Goal: Task Accomplishment & Management: Manage account settings

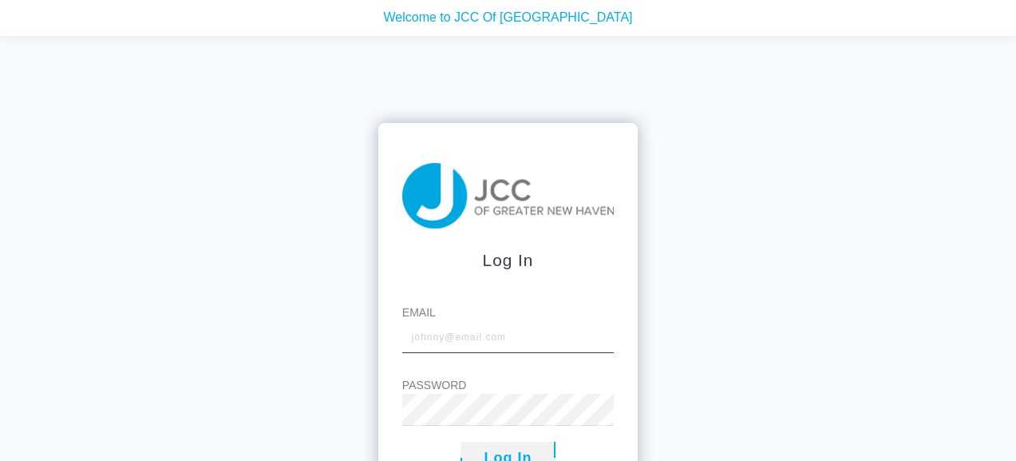
click at [424, 339] on input "Email" at bounding box center [508, 337] width 212 height 32
type input "[EMAIL_ADDRESS][DOMAIN_NAME]"
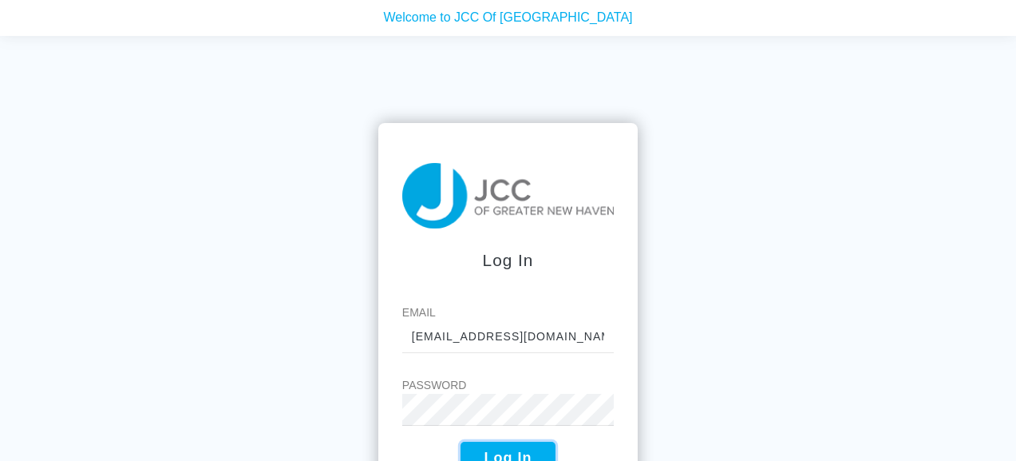
click at [500, 457] on button "Log In" at bounding box center [509, 457] width 96 height 33
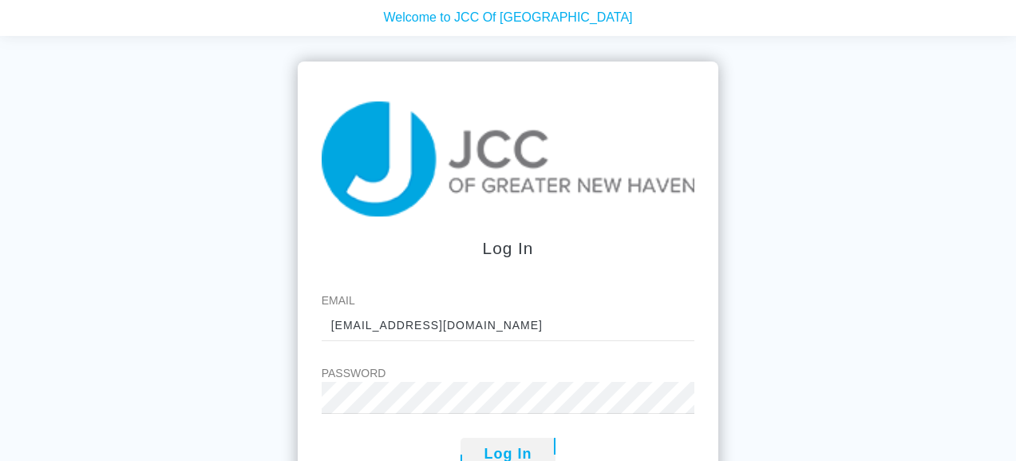
click at [374, 376] on label "Password" at bounding box center [509, 373] width 374 height 17
click at [510, 453] on button "Log In" at bounding box center [509, 453] width 96 height 33
